Goal: Use online tool/utility: Utilize a website feature to perform a specific function

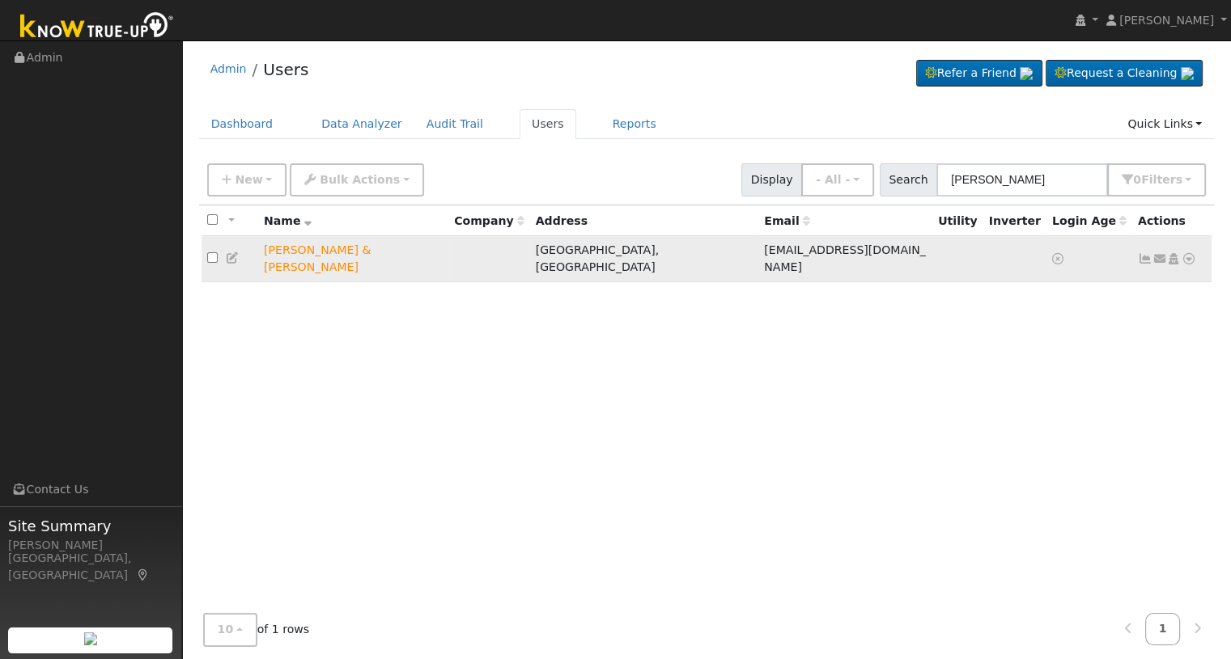
click at [1189, 253] on icon at bounding box center [1188, 258] width 15 height 11
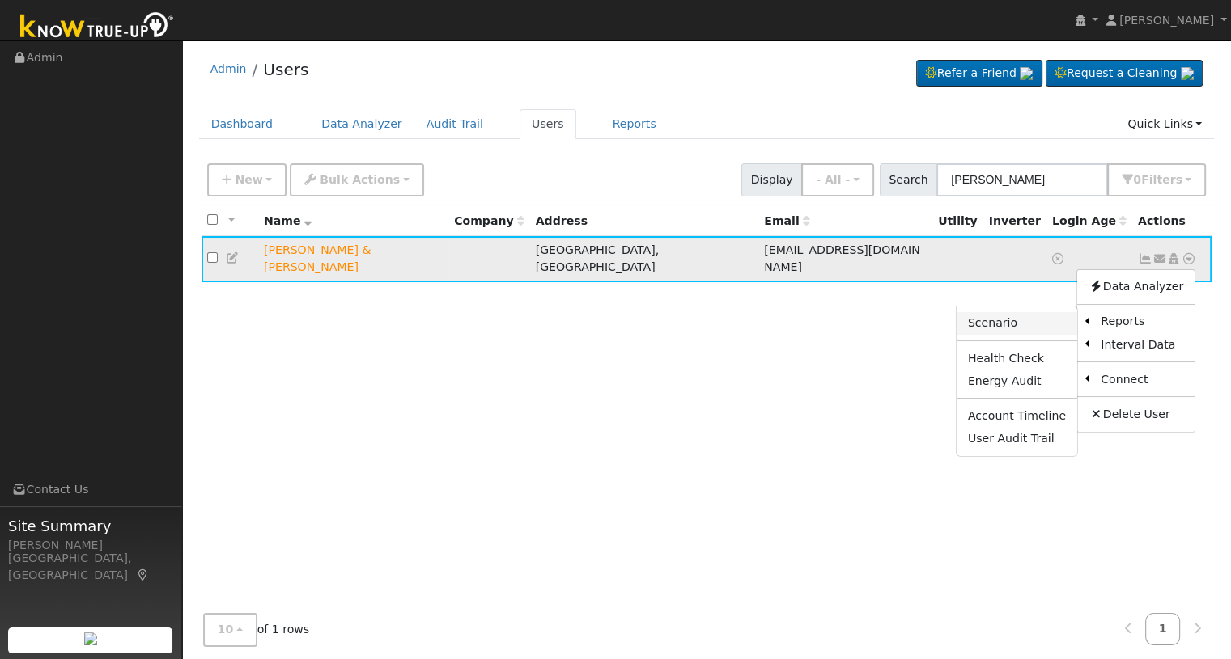
click at [1022, 323] on link "Scenario" at bounding box center [1016, 323] width 121 height 23
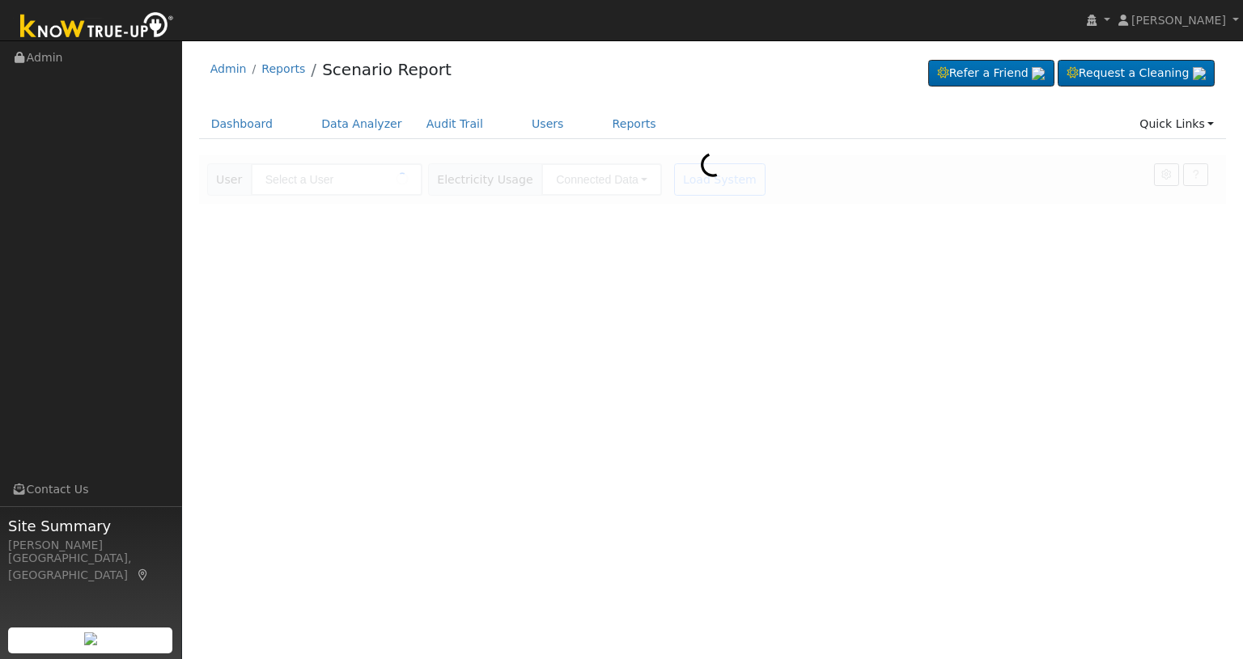
type input "[PERSON_NAME] & [PERSON_NAME]"
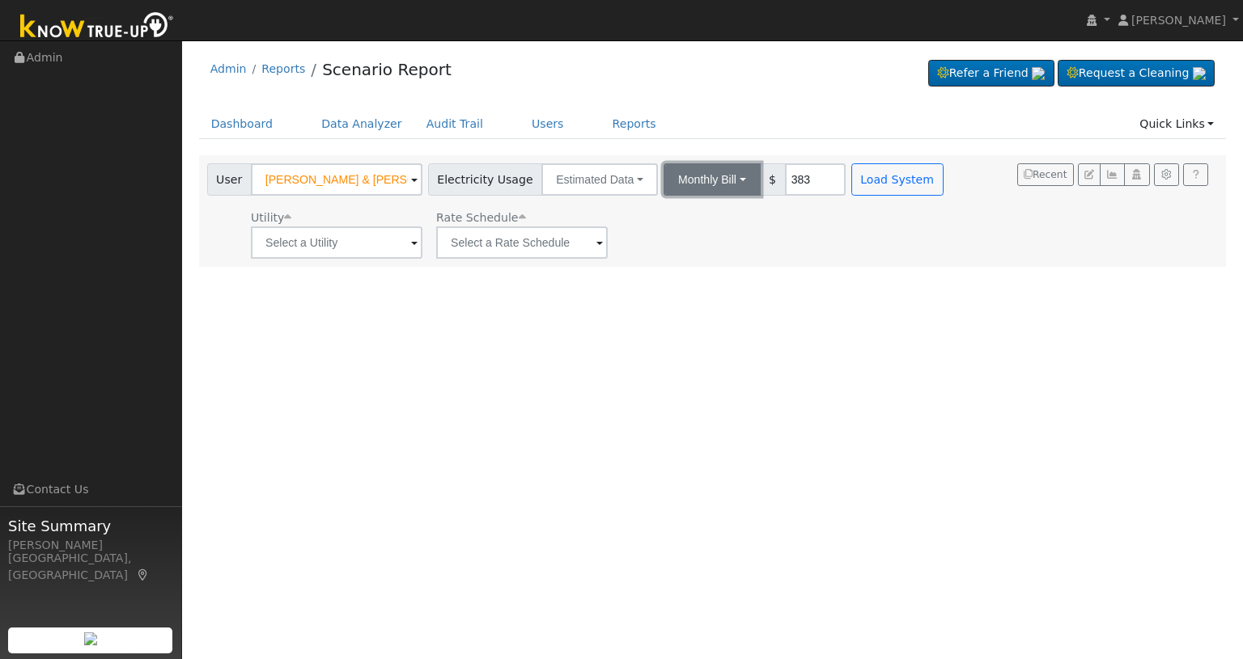
click at [729, 182] on button "Monthly Bill" at bounding box center [711, 179] width 97 height 32
click at [709, 202] on ul "Annual Consumption Monthly Bill" at bounding box center [690, 226] width 143 height 58
click at [715, 184] on button "Monthly Bill" at bounding box center [711, 179] width 97 height 32
click at [699, 210] on link "Annual Consumption" at bounding box center [691, 215] width 142 height 23
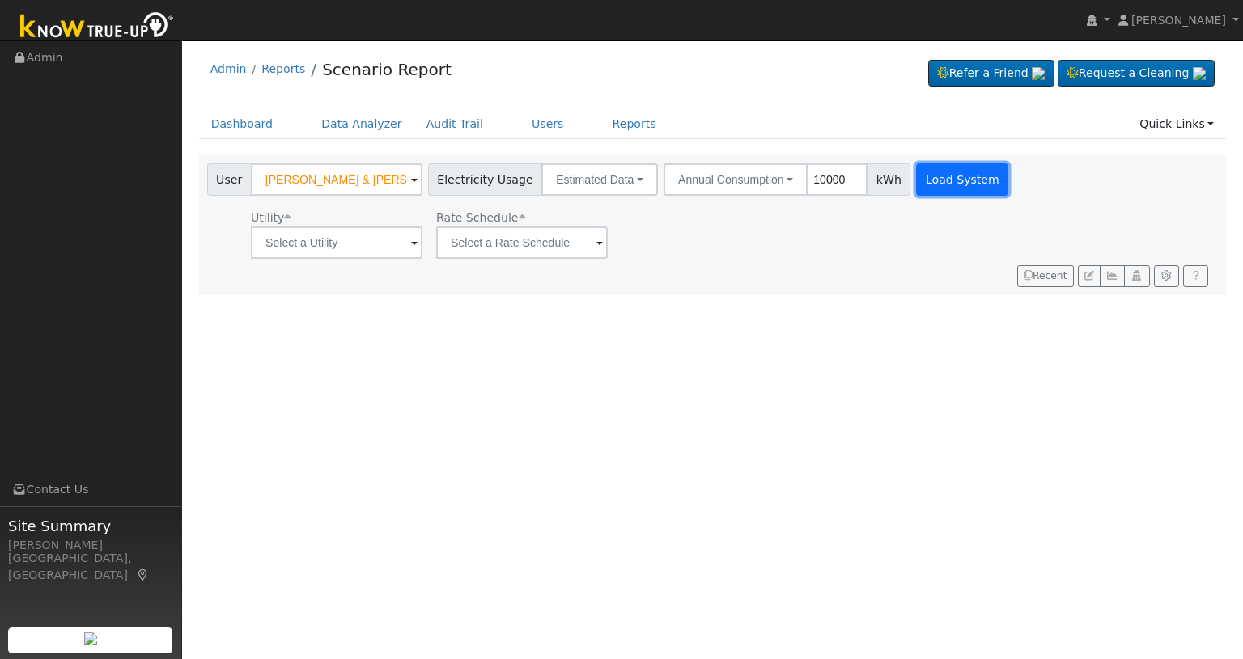
click at [933, 187] on button "Load System" at bounding box center [962, 179] width 92 height 32
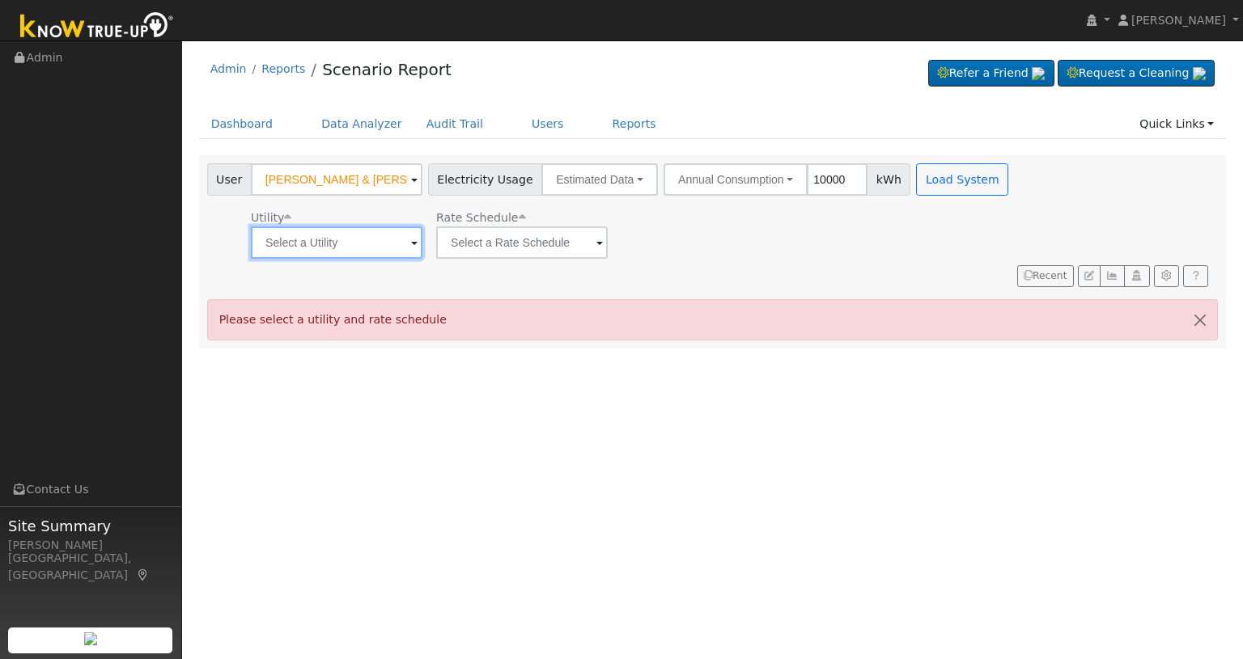
click at [401, 252] on input "text" at bounding box center [337, 243] width 172 height 32
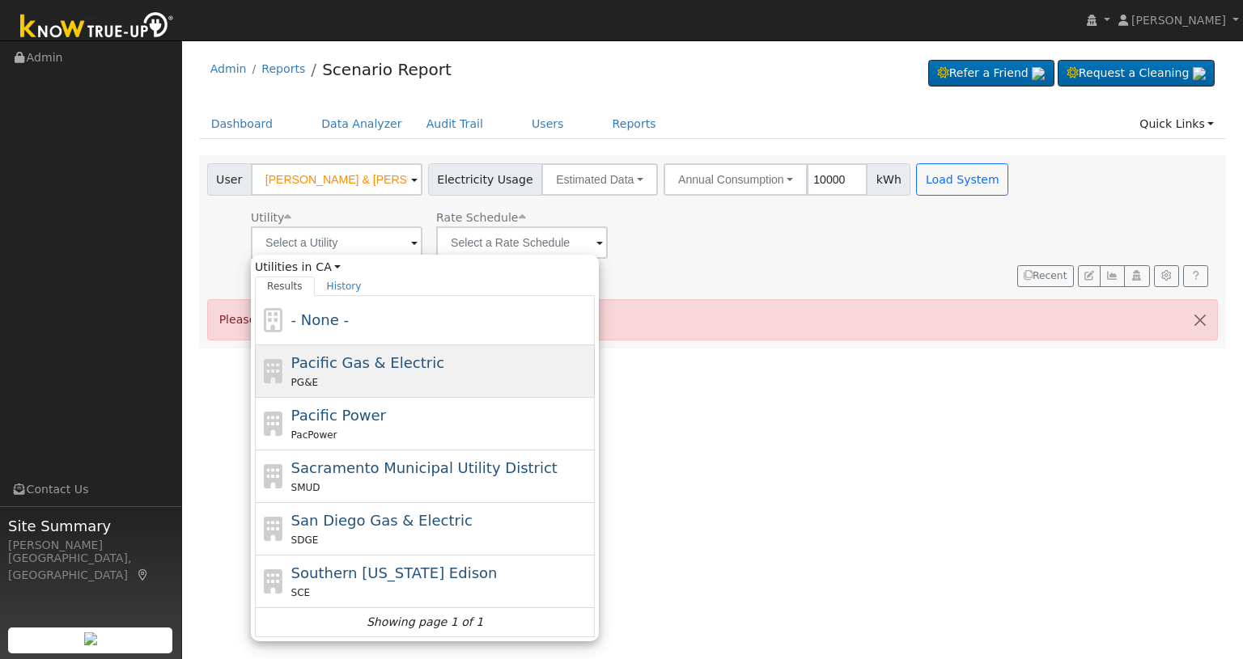
click at [343, 354] on span "Pacific Gas & Electric" at bounding box center [367, 362] width 153 height 17
type input "Pacific Gas & Electric"
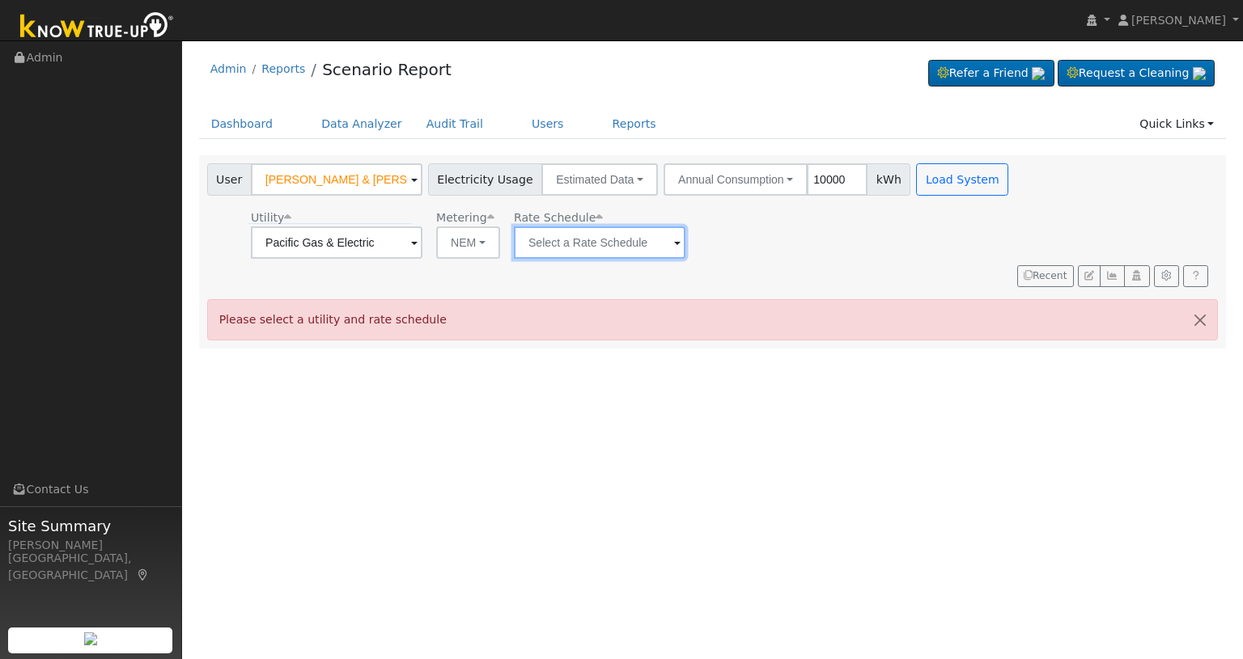
click at [599, 246] on input "text" at bounding box center [600, 243] width 172 height 32
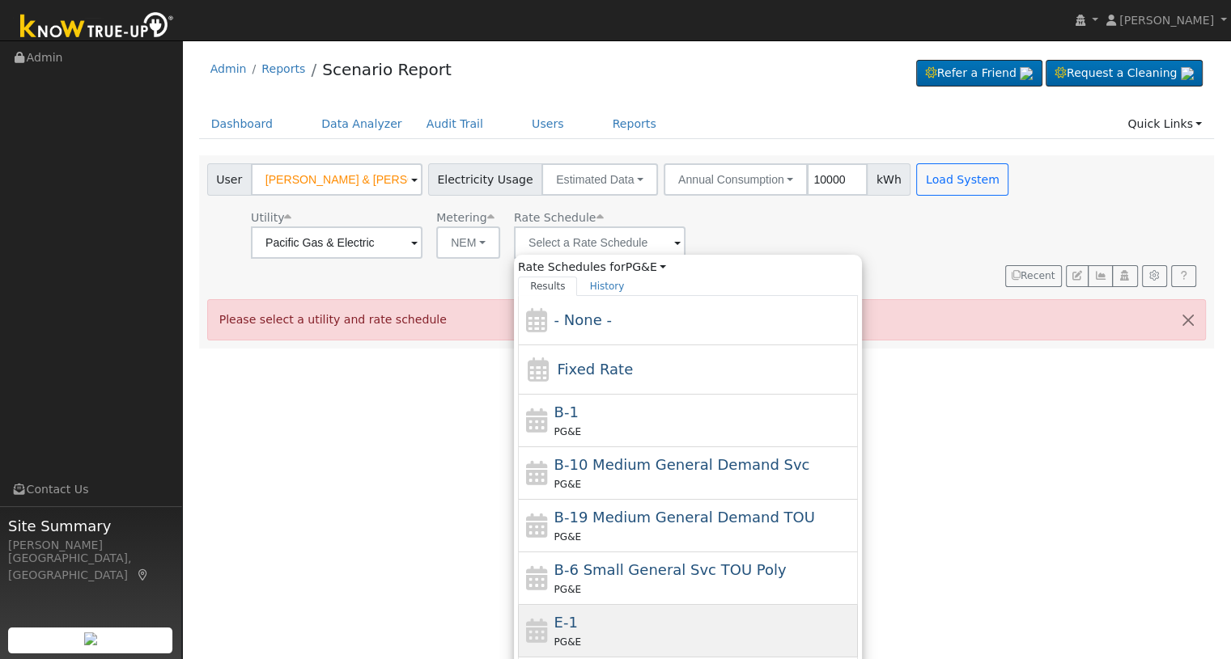
click at [618, 620] on div "E-1 PG&E" at bounding box center [704, 631] width 300 height 39
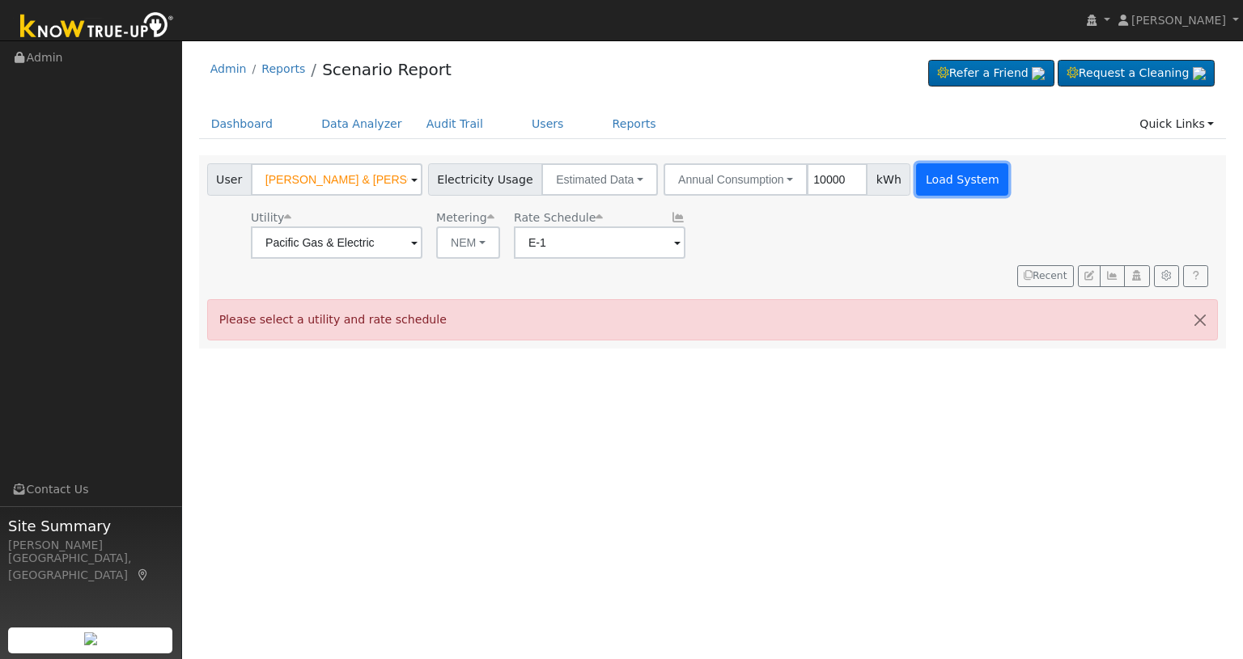
click at [963, 191] on button "Load System" at bounding box center [962, 179] width 92 height 32
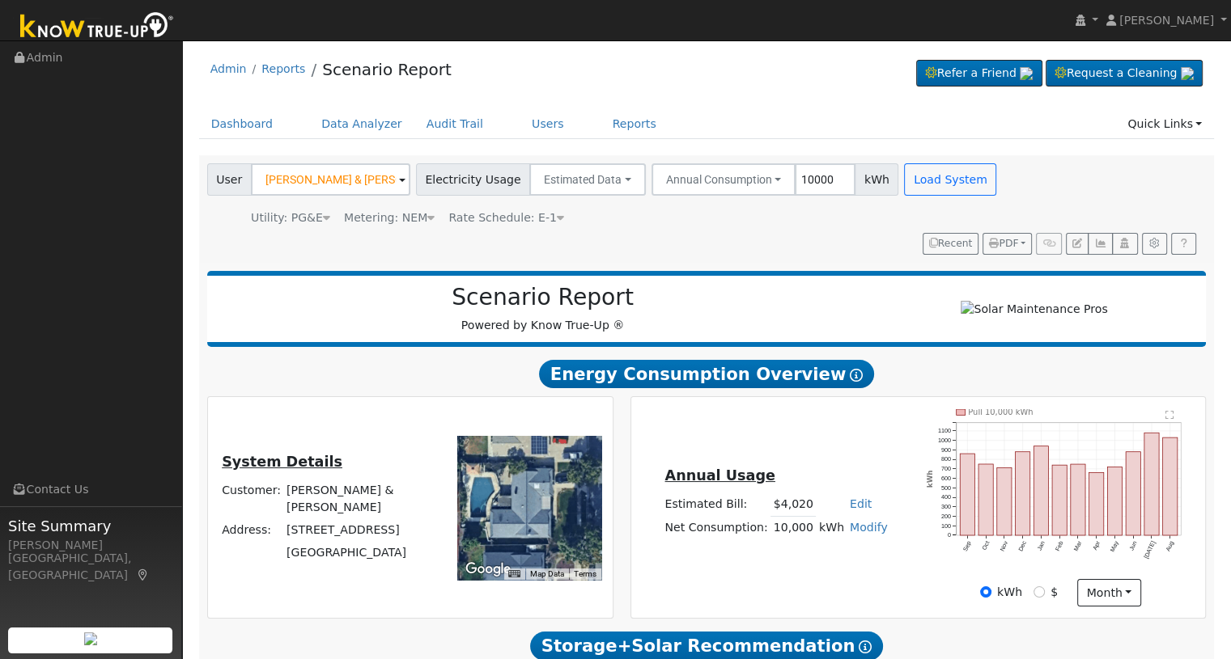
click at [557, 222] on icon at bounding box center [560, 217] width 7 height 11
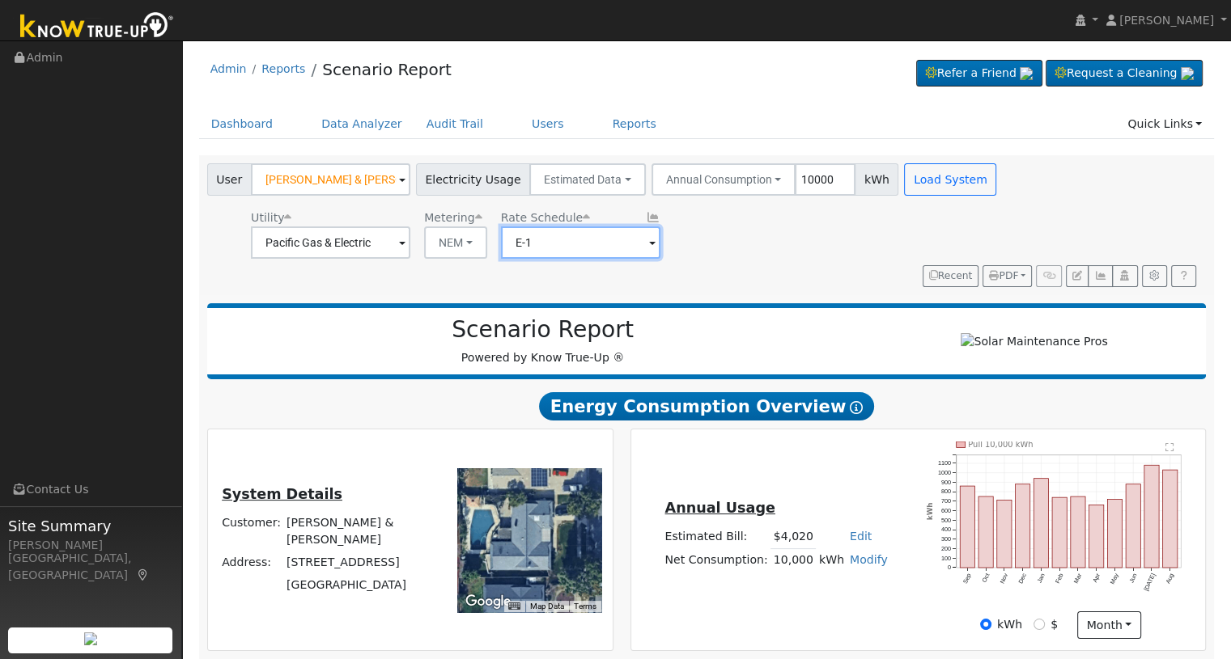
click at [549, 239] on input "E-1" at bounding box center [580, 243] width 159 height 32
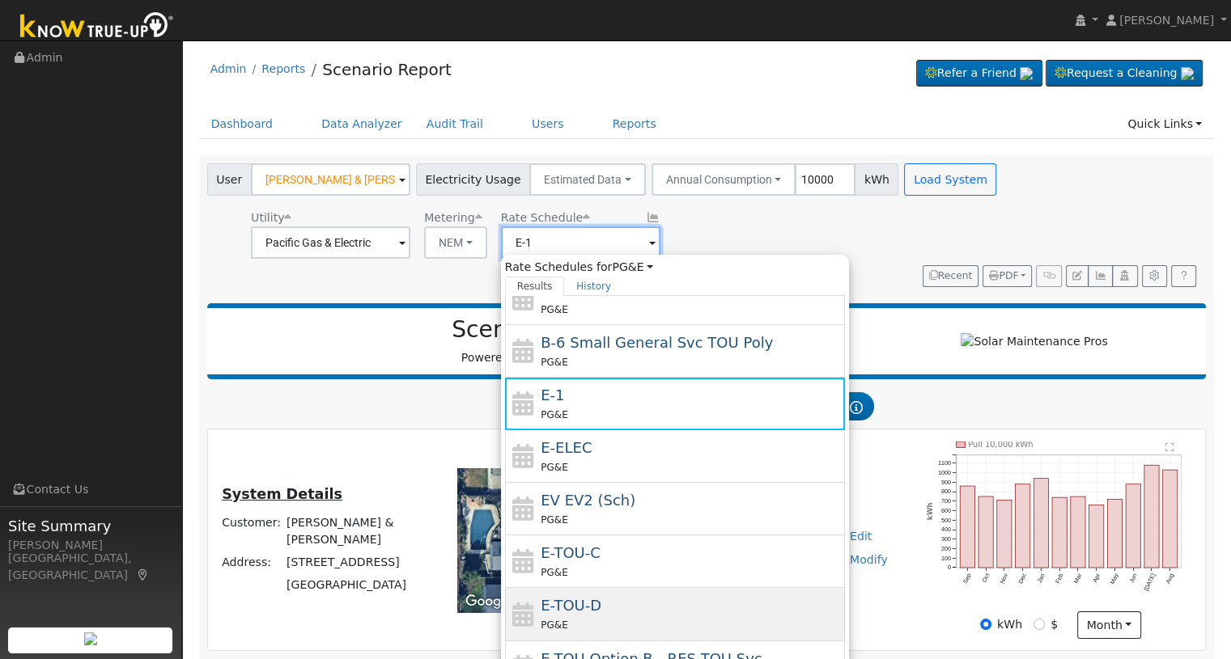
scroll to position [108, 0]
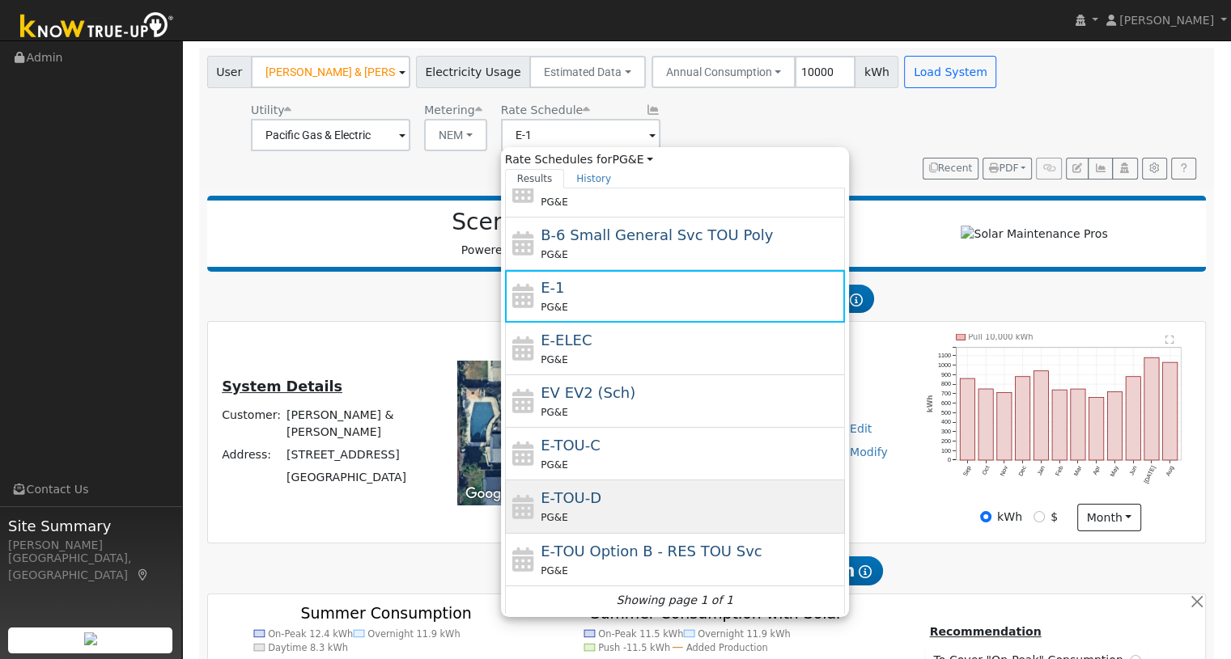
click at [621, 515] on div "PG&E" at bounding box center [690, 517] width 300 height 17
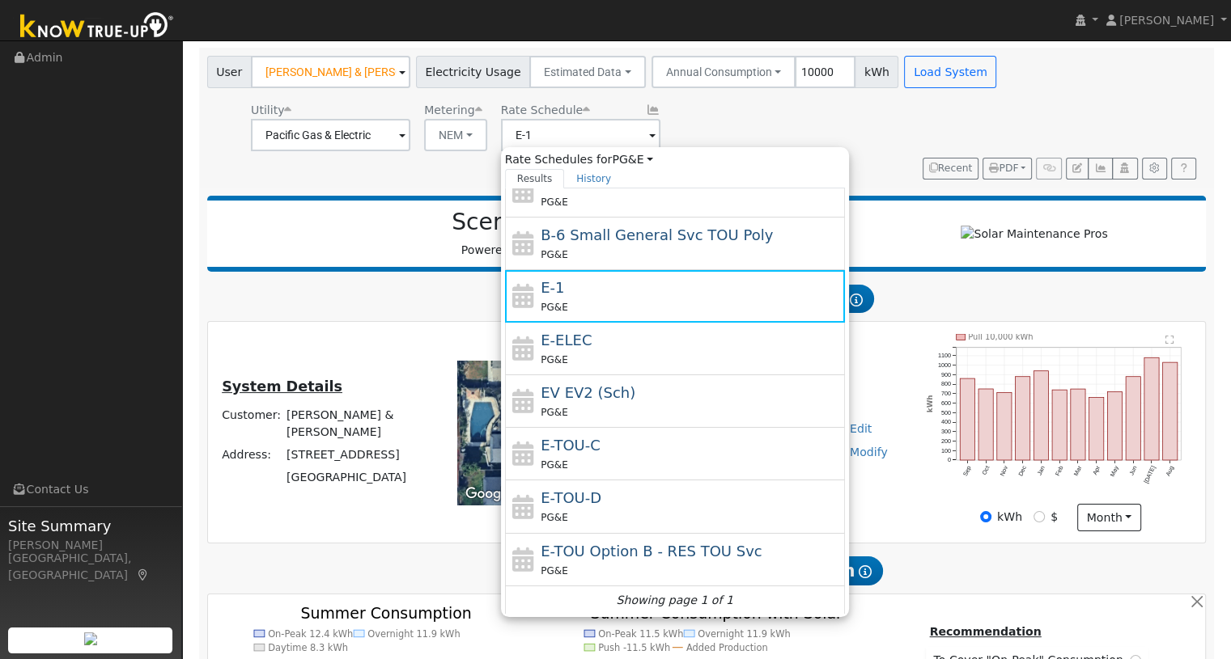
type input "E-TOU-D"
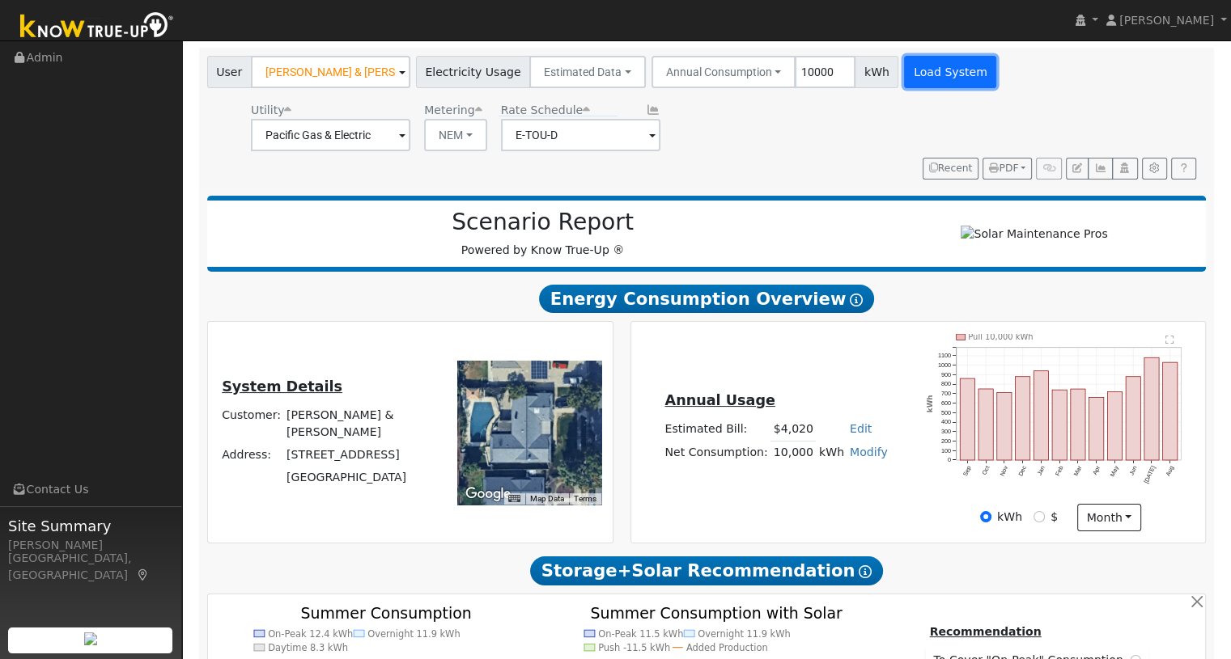
click at [918, 75] on button "Load System" at bounding box center [950, 72] width 92 height 32
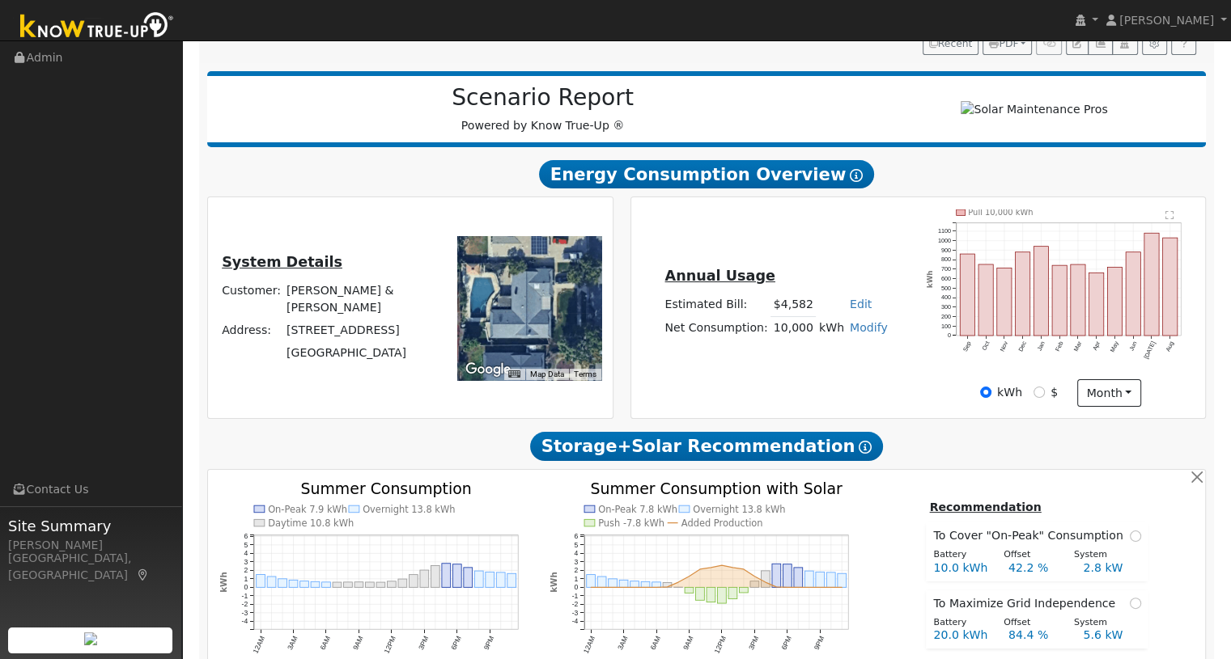
scroll to position [324, 0]
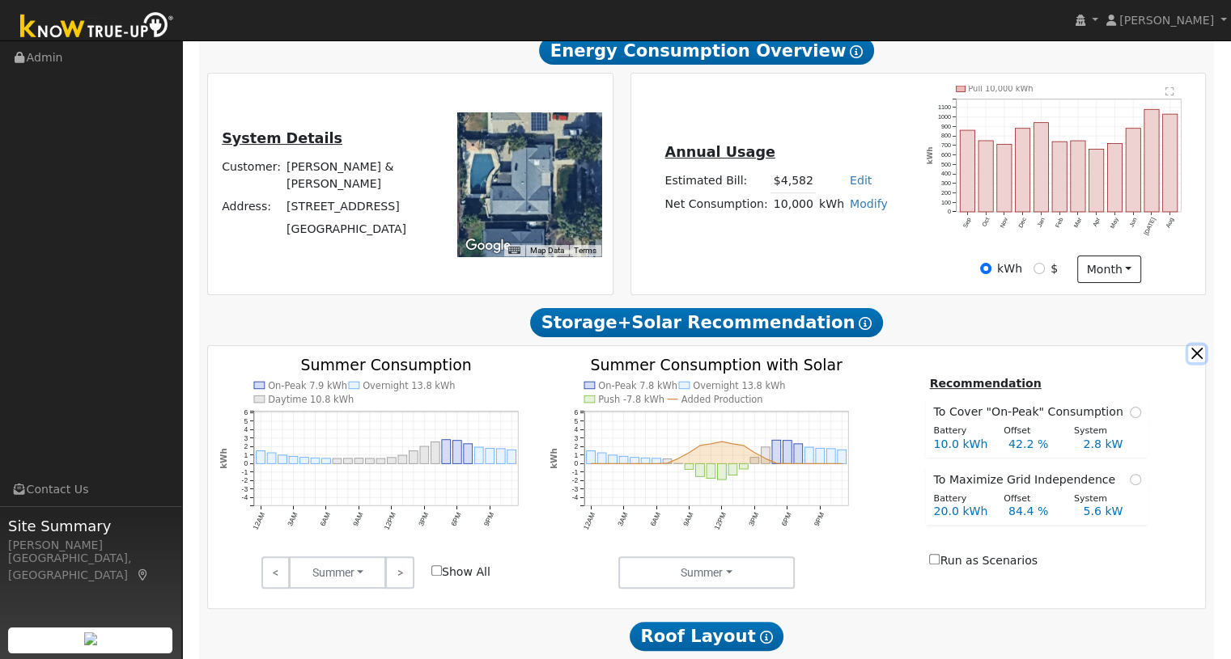
click at [1191, 359] on button "button" at bounding box center [1196, 353] width 17 height 17
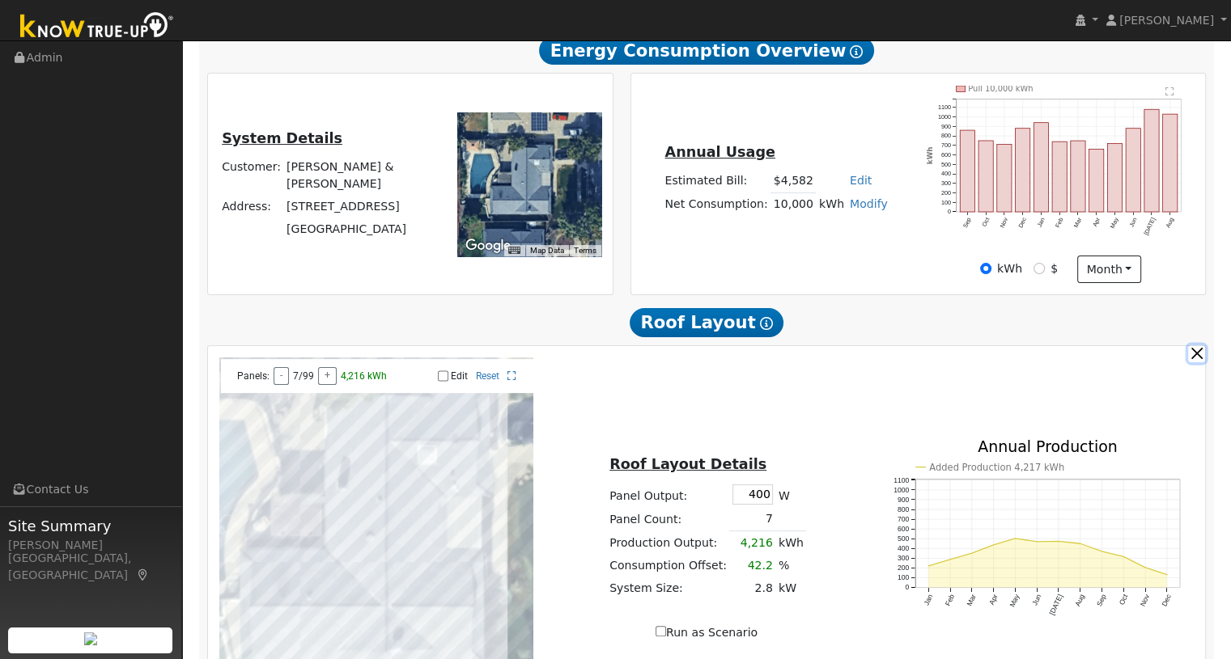
click at [1193, 359] on button "button" at bounding box center [1196, 353] width 17 height 17
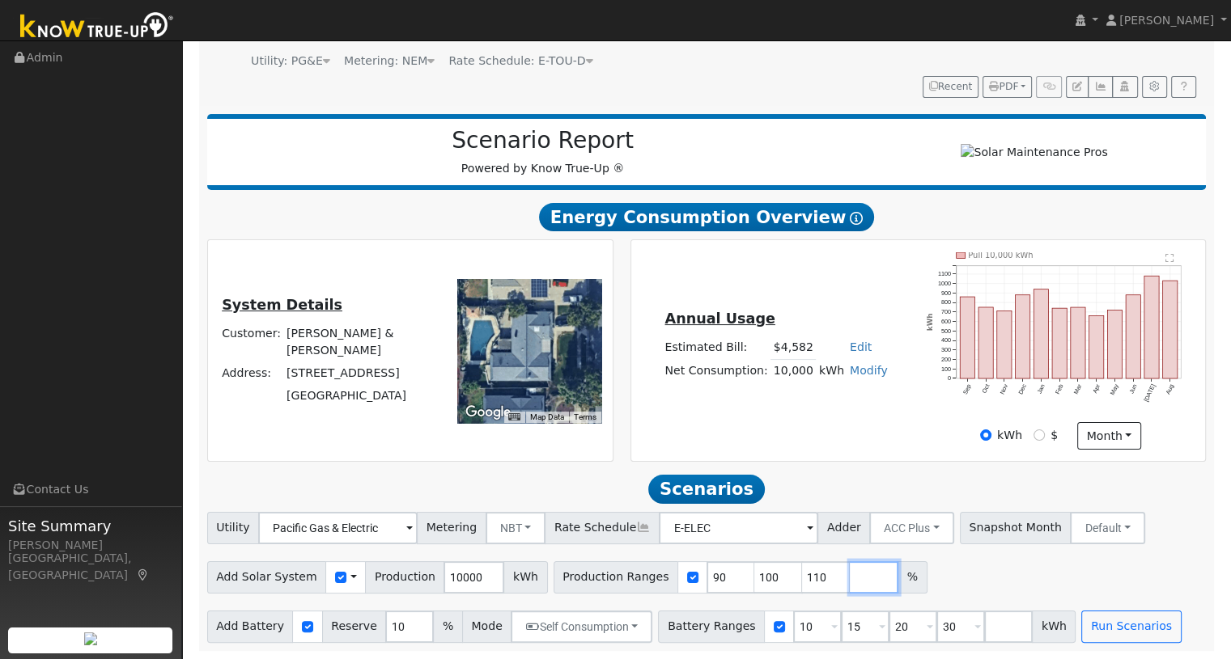
click at [849, 574] on input "number" at bounding box center [873, 577] width 49 height 32
type input "117"
drag, startPoint x: 697, startPoint y: 578, endPoint x: 663, endPoint y: 581, distance: 34.1
click at [663, 581] on div "Production Ranges 90 100 110 117 %" at bounding box center [763, 577] width 421 height 32
type input "100"
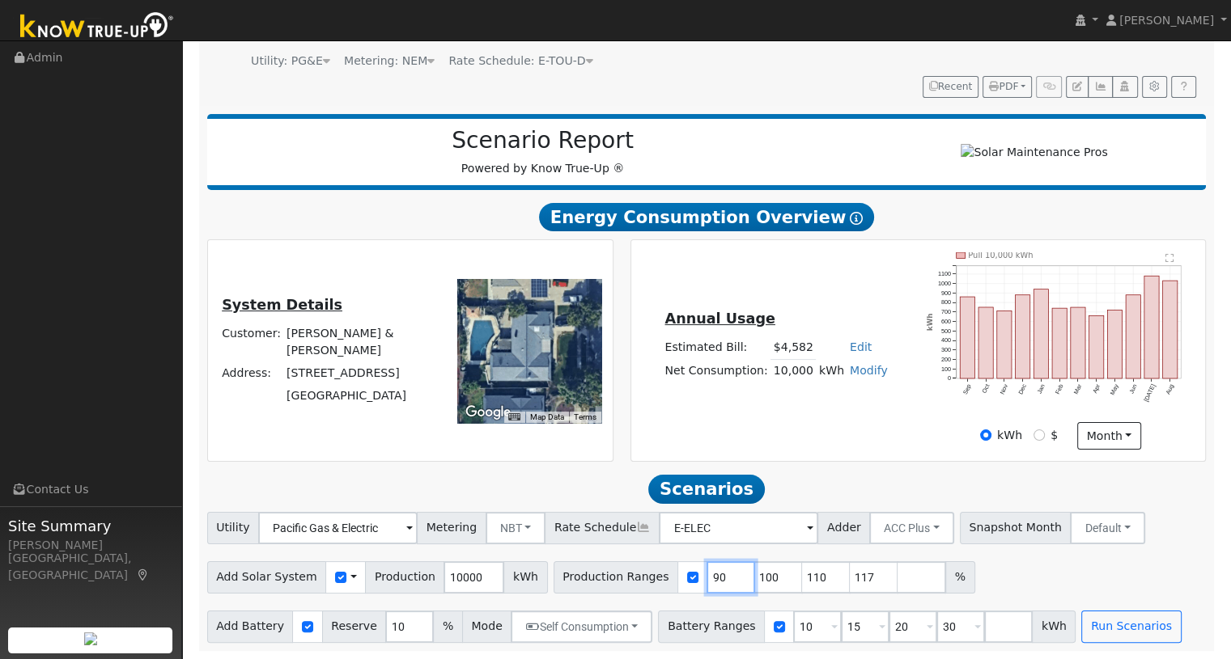
type input "110"
type input "117"
drag, startPoint x: 697, startPoint y: 579, endPoint x: 669, endPoint y: 583, distance: 27.8
click at [669, 583] on div "Production Ranges 100 110 117 %" at bounding box center [740, 577] width 374 height 32
type input "110"
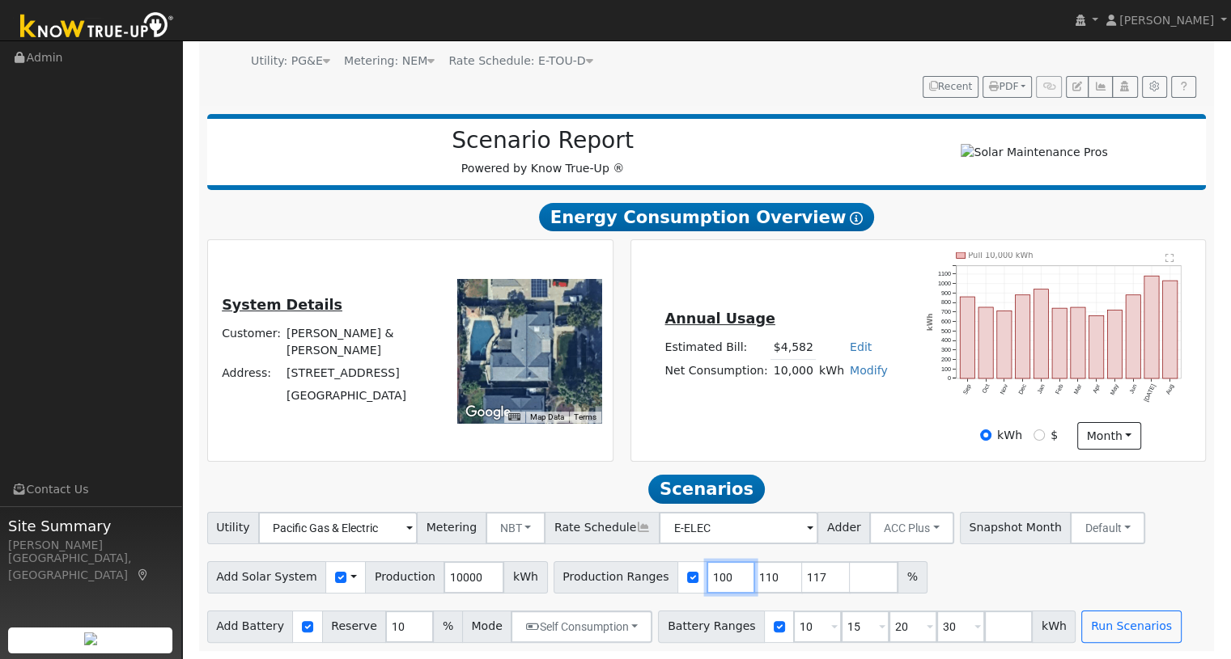
type input "117"
drag, startPoint x: 696, startPoint y: 575, endPoint x: 679, endPoint y: 580, distance: 17.7
click at [706, 580] on input "110" at bounding box center [730, 577] width 49 height 32
type input "110"
click at [877, 578] on div "Add Solar System Use CSV Data Production 10000 kWh Production Ranges 110 117 %" at bounding box center [706, 575] width 1005 height 38
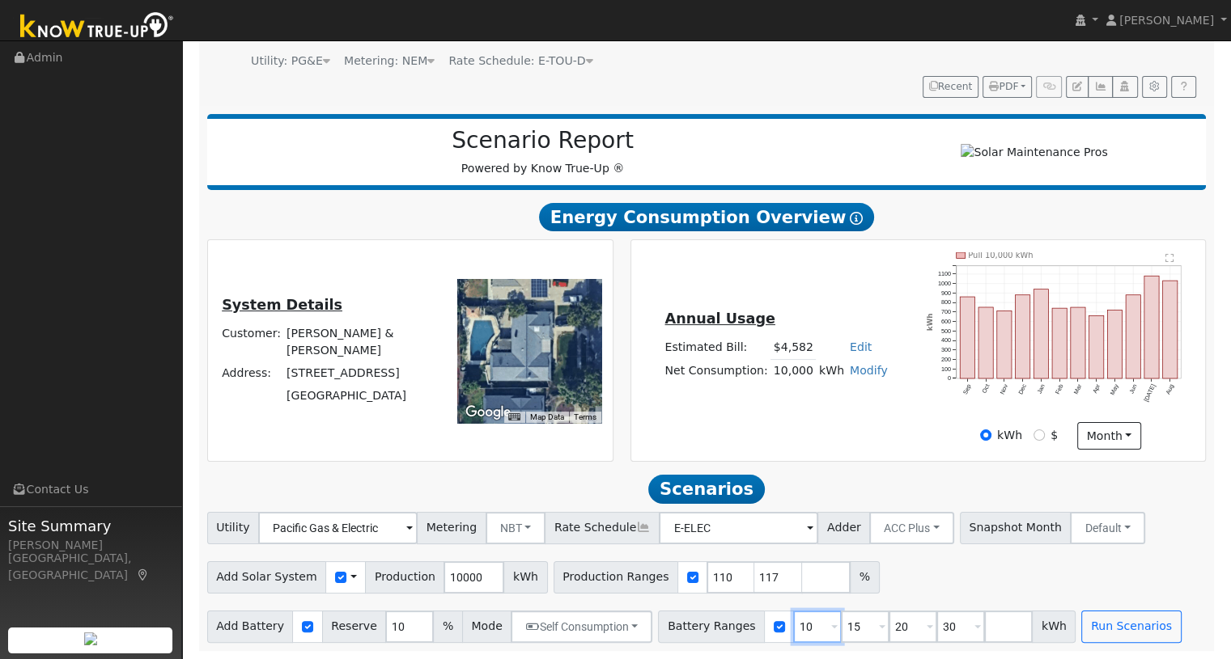
drag, startPoint x: 789, startPoint y: 628, endPoint x: 765, endPoint y: 627, distance: 23.5
click at [793, 627] on input "10" at bounding box center [817, 627] width 49 height 32
type input "13.5"
click at [929, 587] on div "Add Solar System Use CSV Data Production 10000 kWh Production Ranges 110 117 %" at bounding box center [706, 575] width 1005 height 38
drag, startPoint x: 836, startPoint y: 623, endPoint x: 803, endPoint y: 624, distance: 32.4
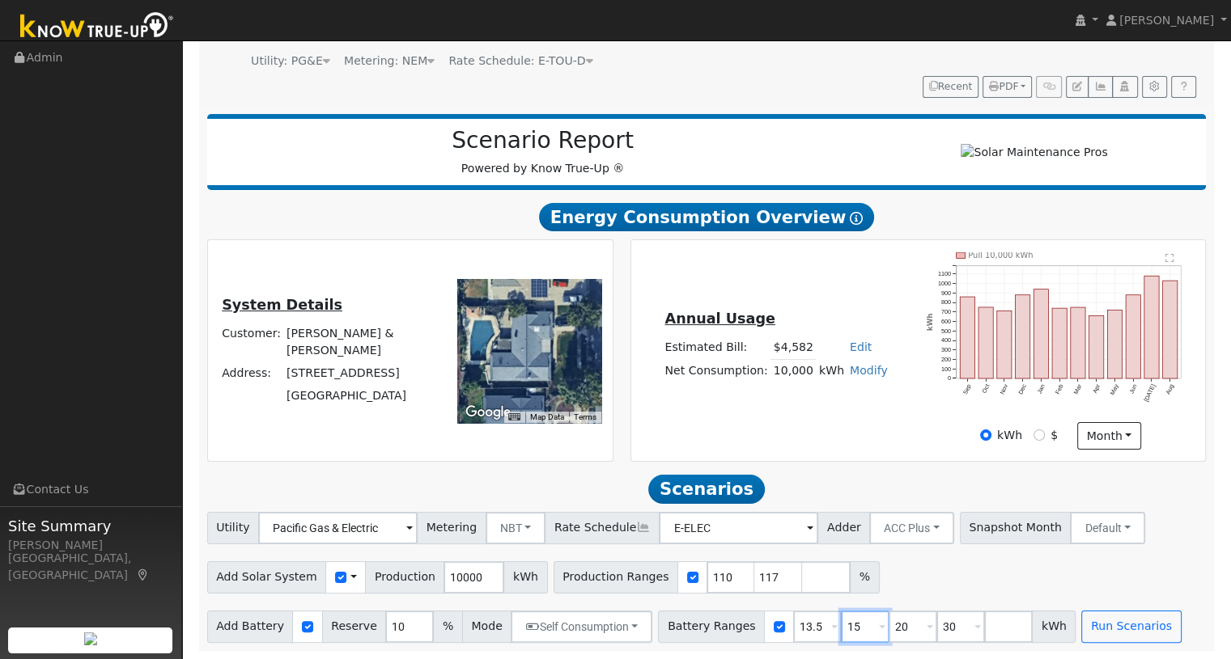
click at [803, 624] on div "Battery Ranges 13.5 Overrides Reserve % Mode None None Self Consumption Peak Sa…" at bounding box center [866, 627] width 417 height 32
type input "20"
type input "30"
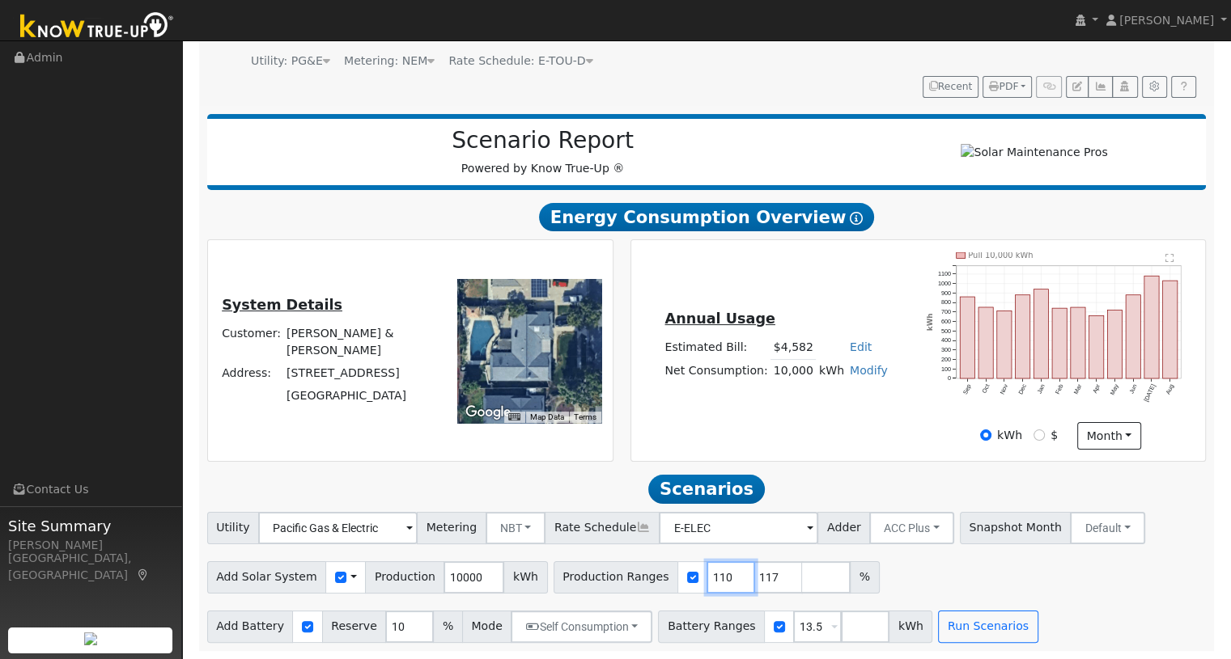
drag, startPoint x: 698, startPoint y: 569, endPoint x: 680, endPoint y: 569, distance: 18.6
click at [706, 569] on input "110" at bounding box center [730, 577] width 49 height 32
type input "117"
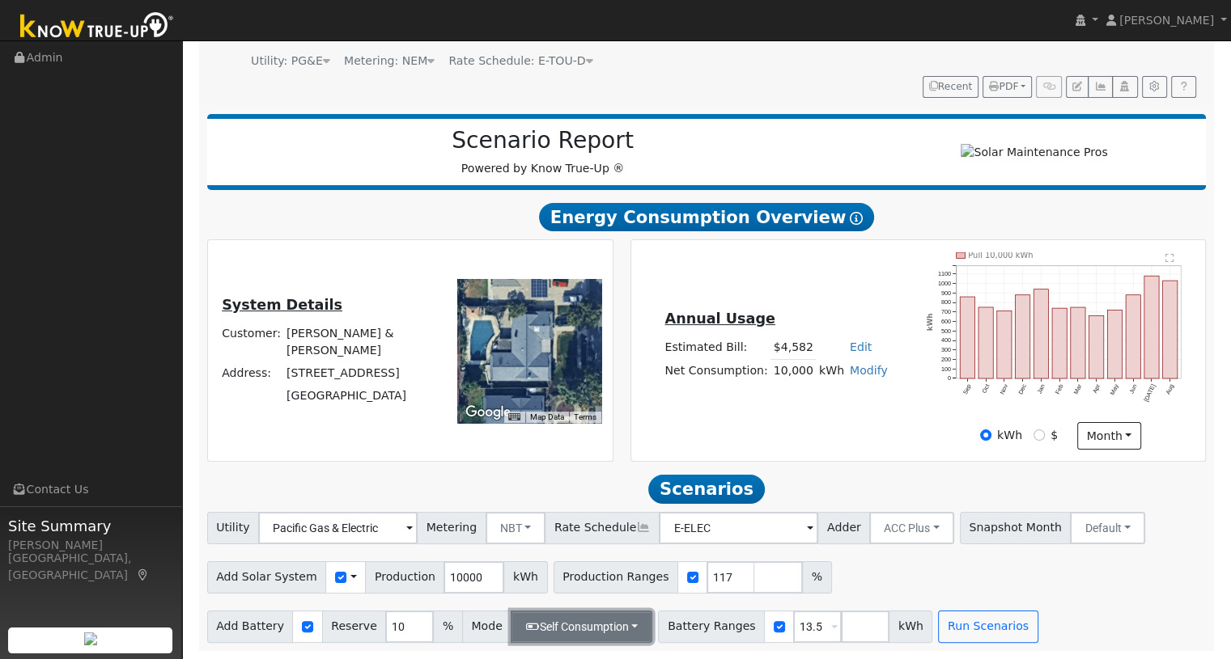
click at [585, 629] on button "Self Consumption" at bounding box center [581, 627] width 142 height 32
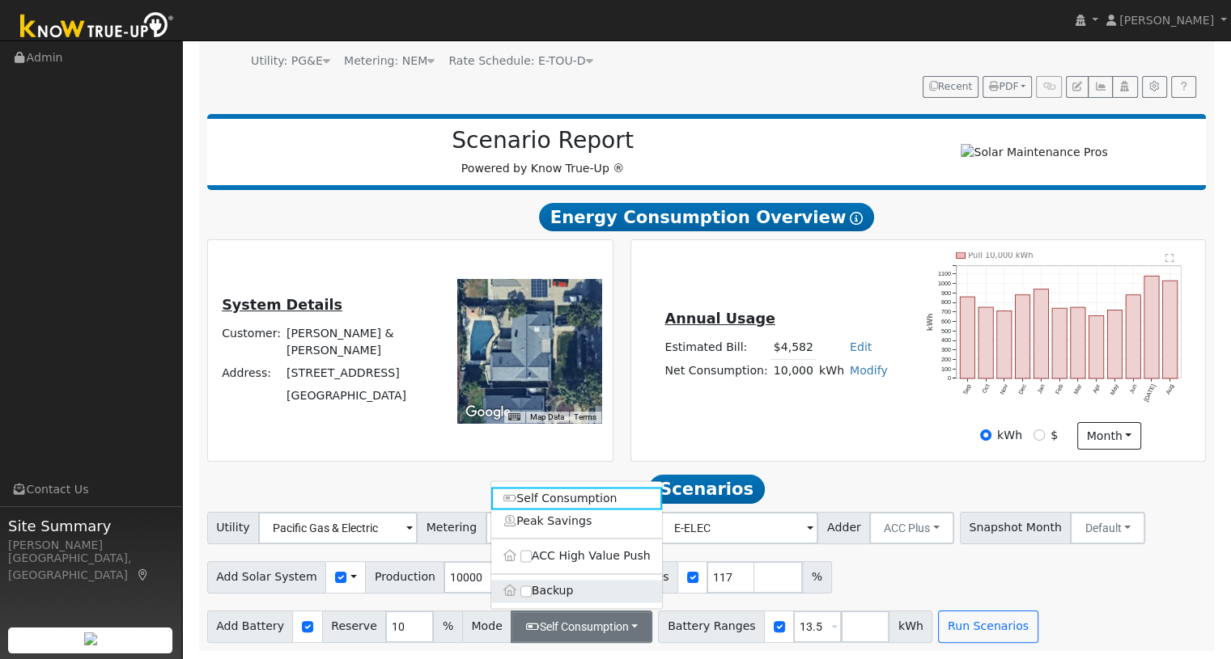
click at [563, 593] on label "Backup" at bounding box center [576, 591] width 171 height 23
click at [532, 593] on input "Backup" at bounding box center [525, 591] width 11 height 11
type input "20"
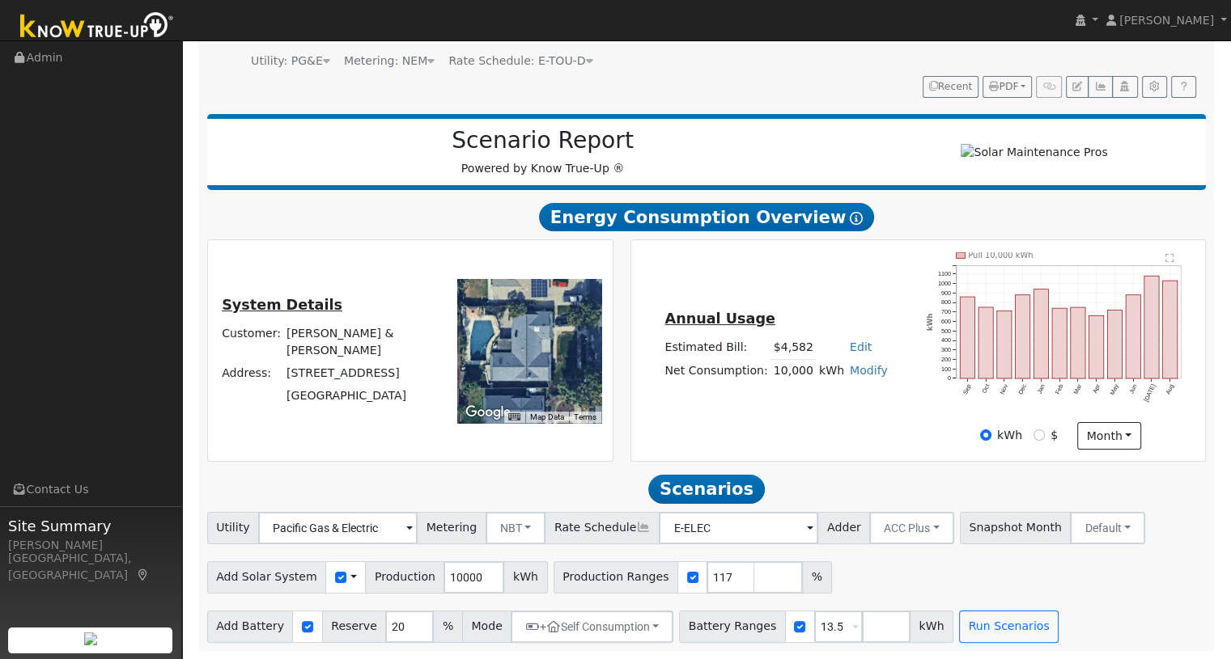
click at [911, 591] on div "Add Solar System Use CSV Data Production 10000 kWh Production Ranges 117 %" at bounding box center [706, 575] width 1005 height 38
click at [959, 638] on button "Run Scenarios" at bounding box center [1009, 627] width 100 height 32
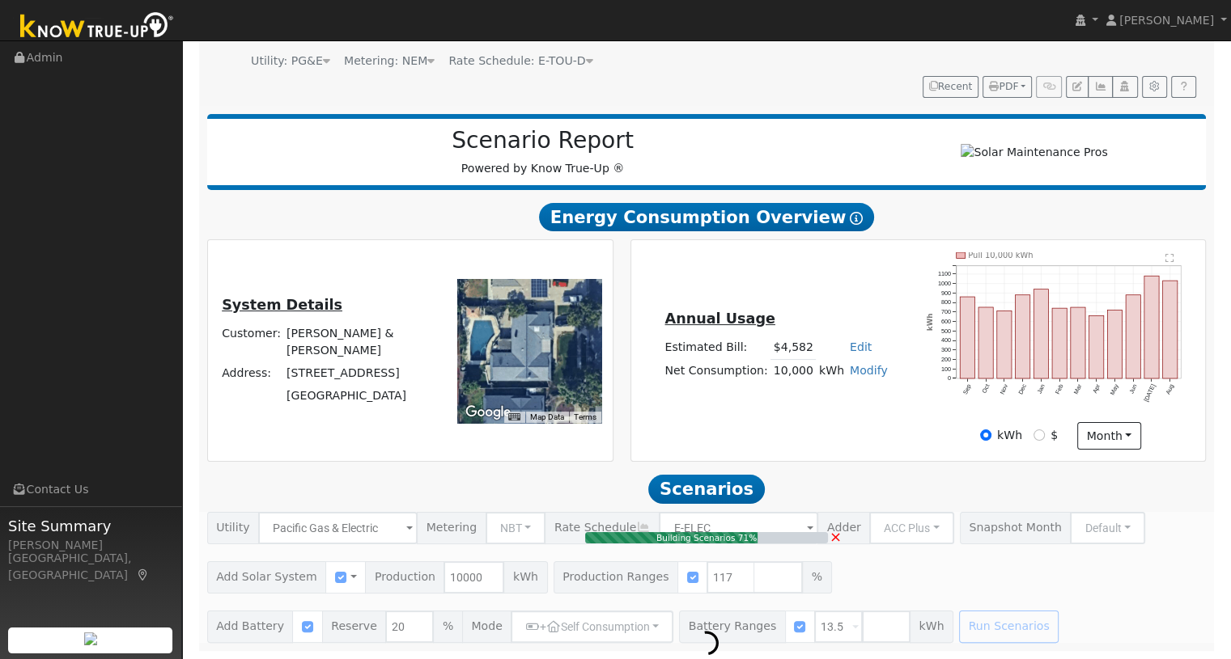
type input "7.8"
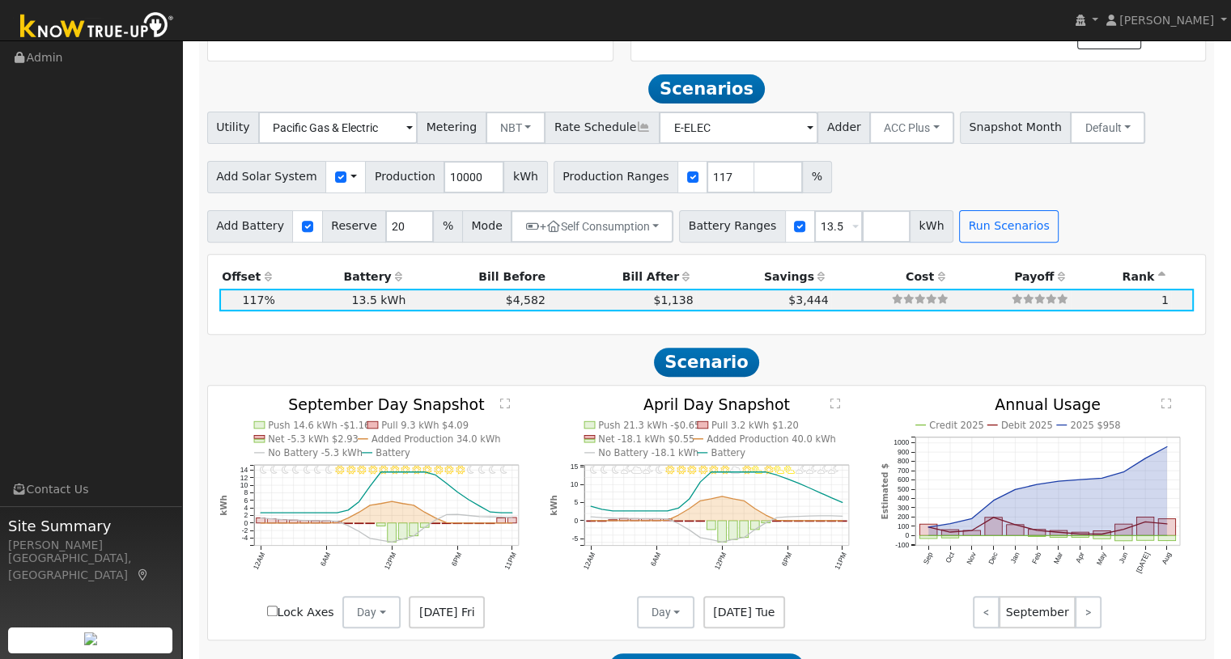
scroll to position [0, 0]
